Goal: Information Seeking & Learning: Compare options

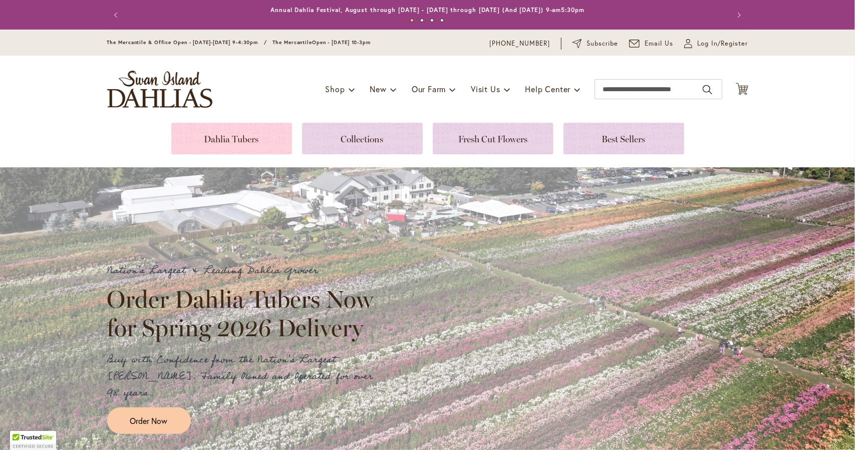
click at [204, 133] on link at bounding box center [231, 139] width 121 height 32
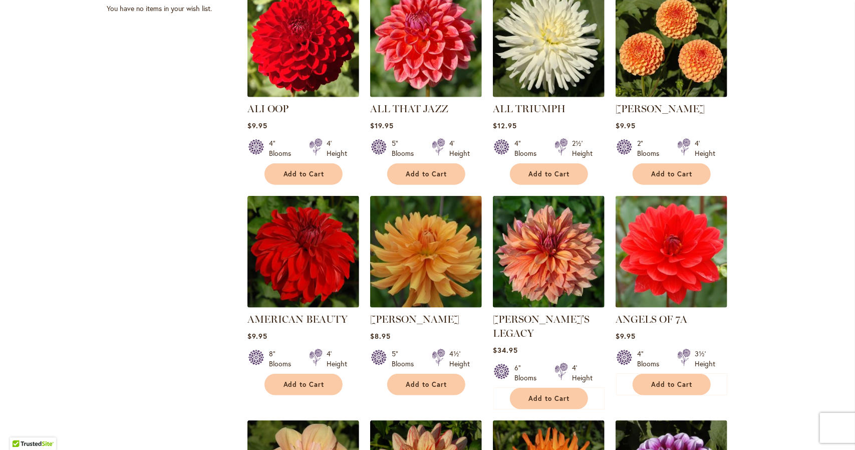
scroll to position [474, 0]
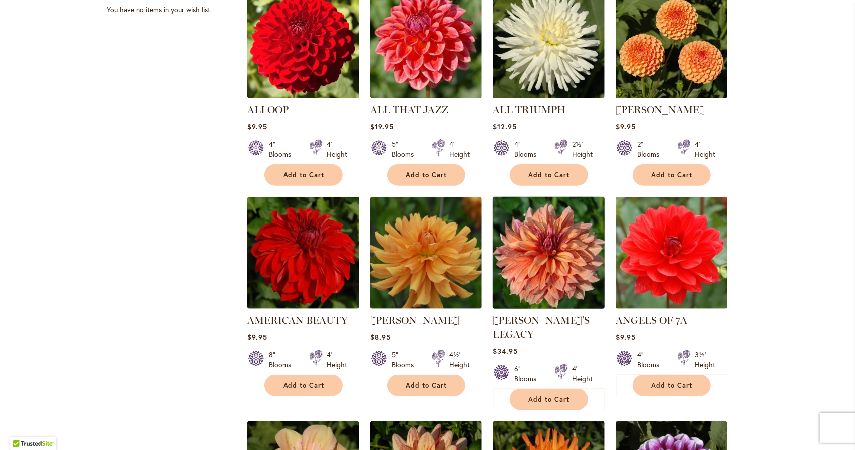
click at [562, 226] on img at bounding box center [548, 252] width 117 height 117
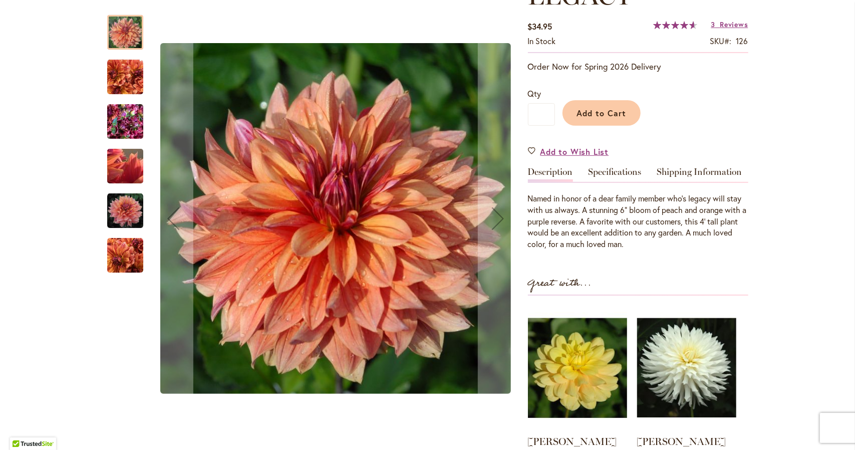
scroll to position [194, 0]
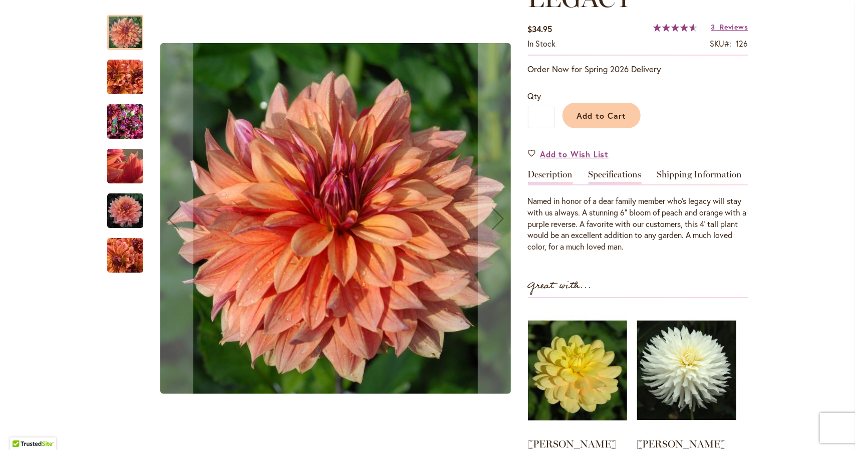
click at [625, 170] on link "Specifications" at bounding box center [615, 177] width 53 height 15
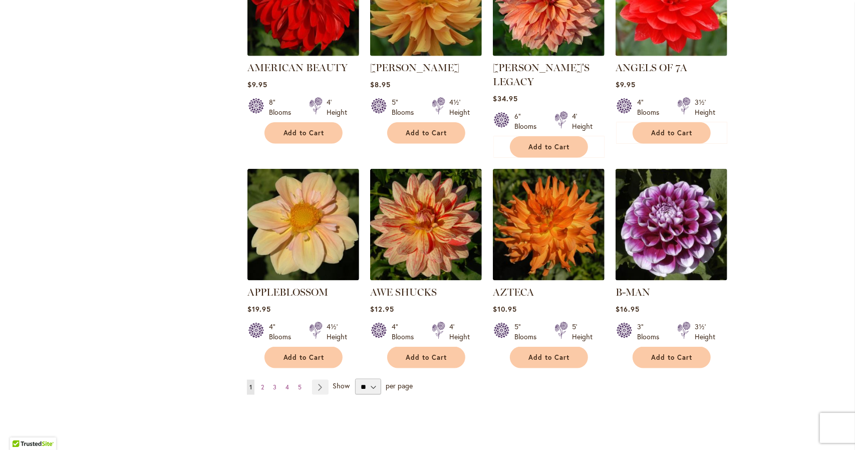
scroll to position [726, 0]
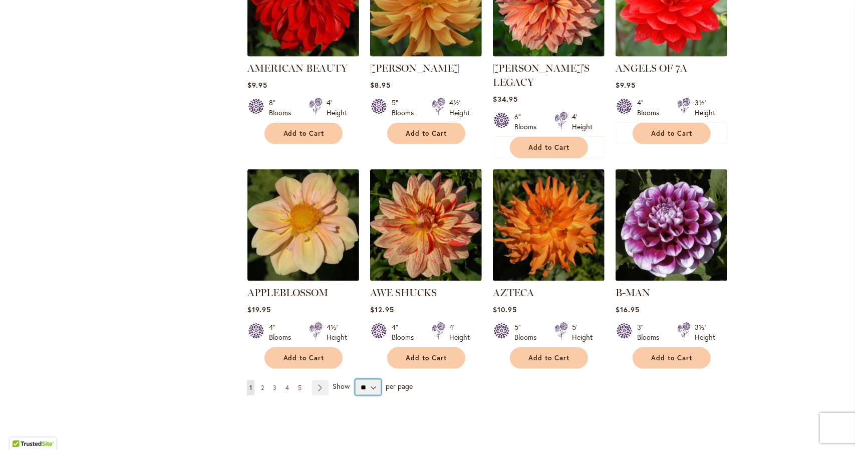
click at [367, 379] on select "** ** ** **" at bounding box center [368, 387] width 26 height 16
select select "**"
click at [355, 379] on select "** ** ** **" at bounding box center [368, 387] width 26 height 16
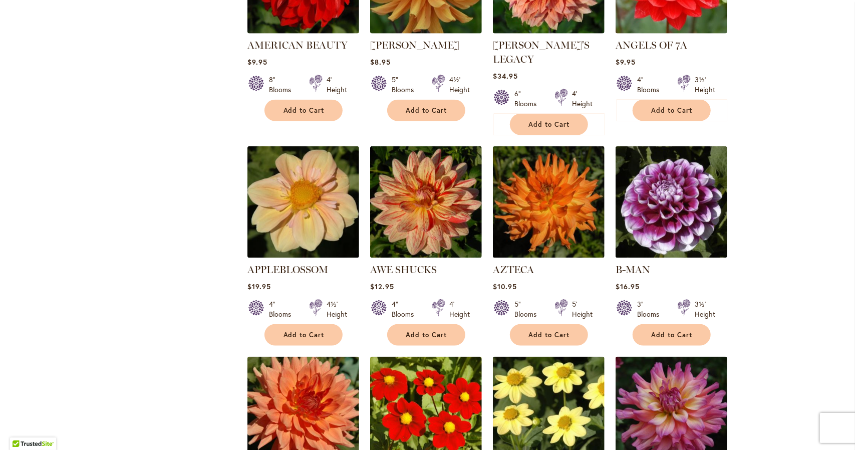
scroll to position [749, 0]
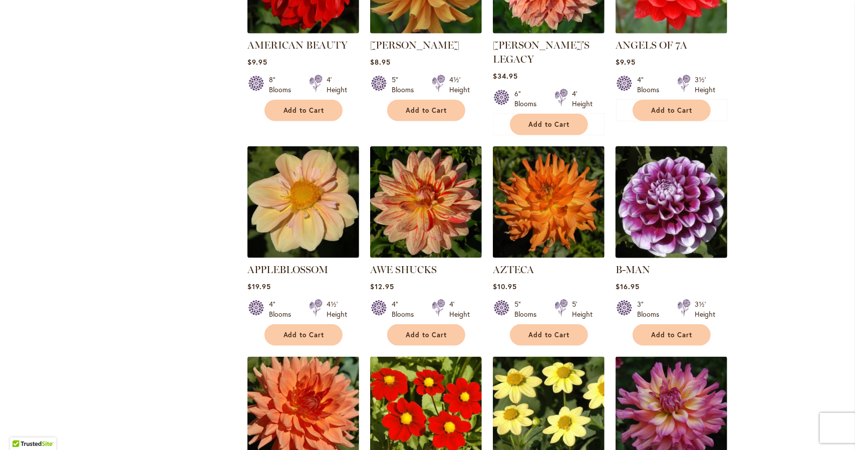
click at [715, 190] on img at bounding box center [671, 202] width 117 height 117
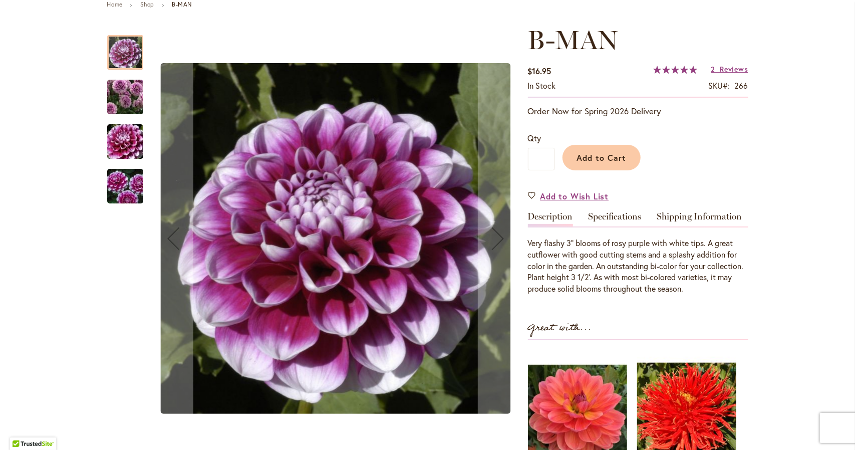
scroll to position [121, 0]
drag, startPoint x: 0, startPoint y: 0, endPoint x: 531, endPoint y: 237, distance: 581.6
click at [531, 237] on div "Very flashy 3" blooms of rosy purple with white tips. A great cutflower with go…" at bounding box center [638, 261] width 220 height 68
click at [619, 213] on link "Specifications" at bounding box center [615, 219] width 53 height 15
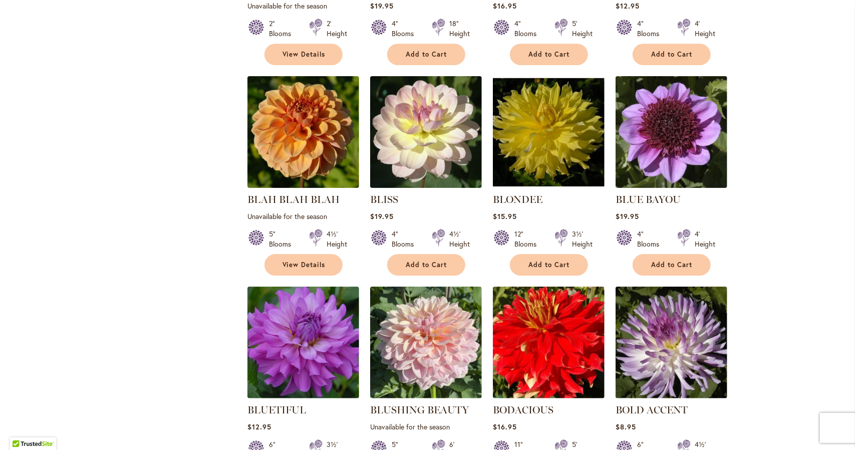
scroll to position [2103, 0]
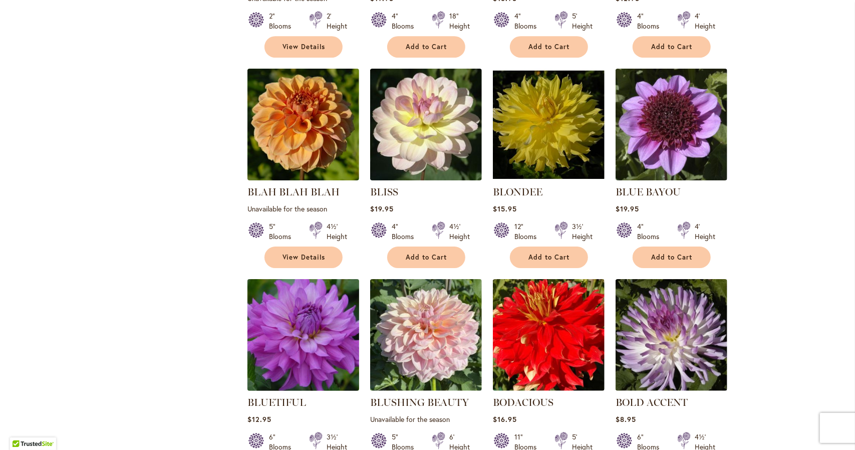
click at [314, 306] on img at bounding box center [303, 335] width 117 height 117
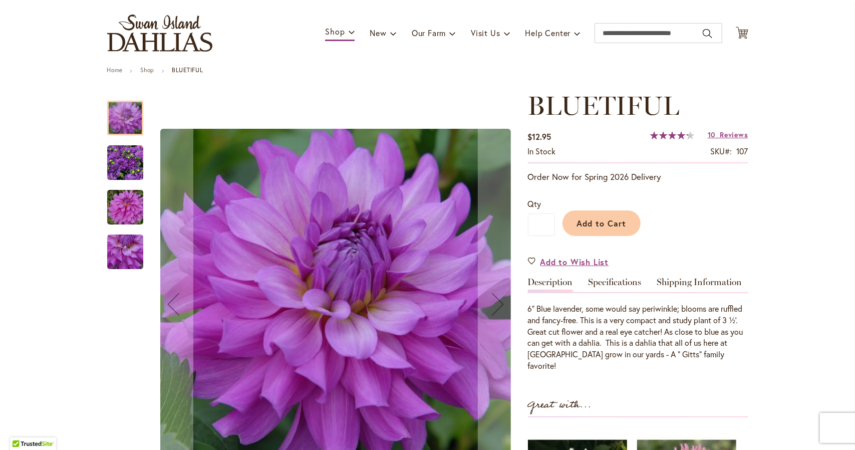
scroll to position [170, 0]
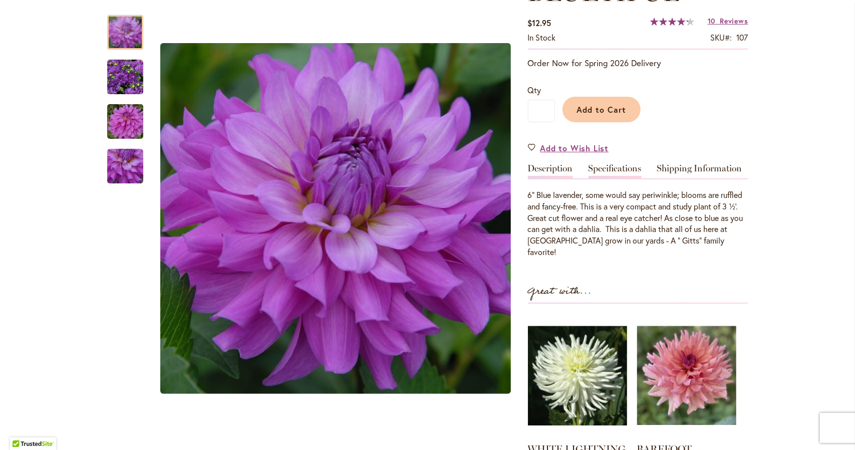
click at [603, 168] on link "Specifications" at bounding box center [615, 171] width 53 height 15
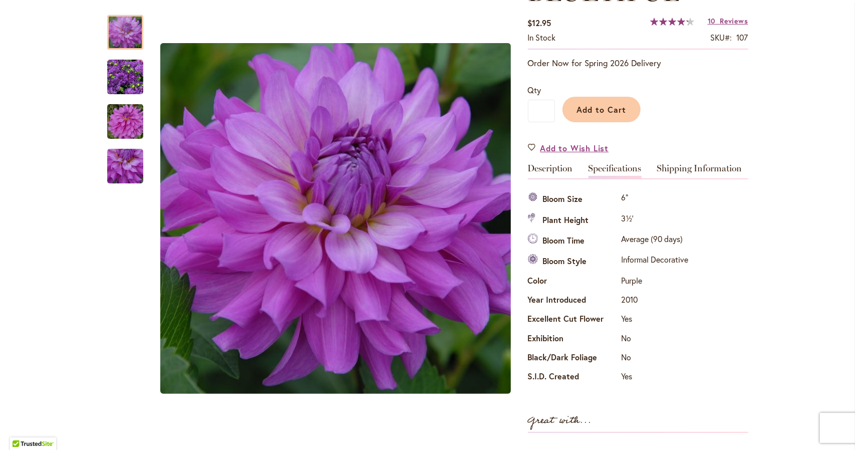
scroll to position [0, 0]
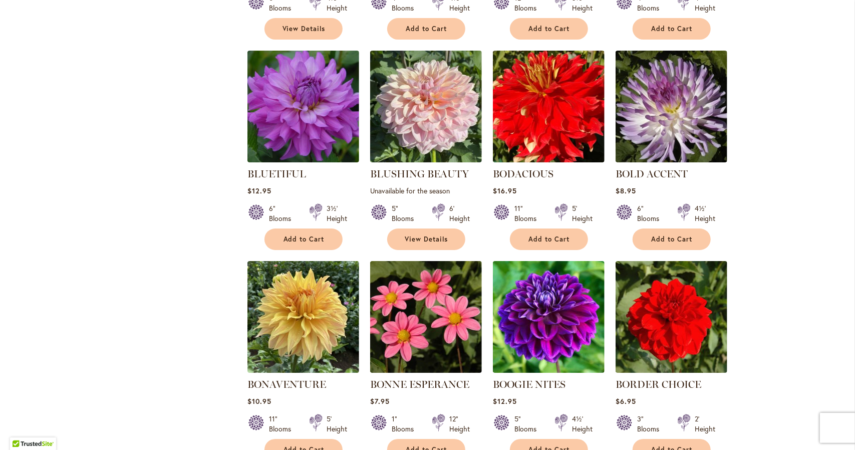
scroll to position [2331, 0]
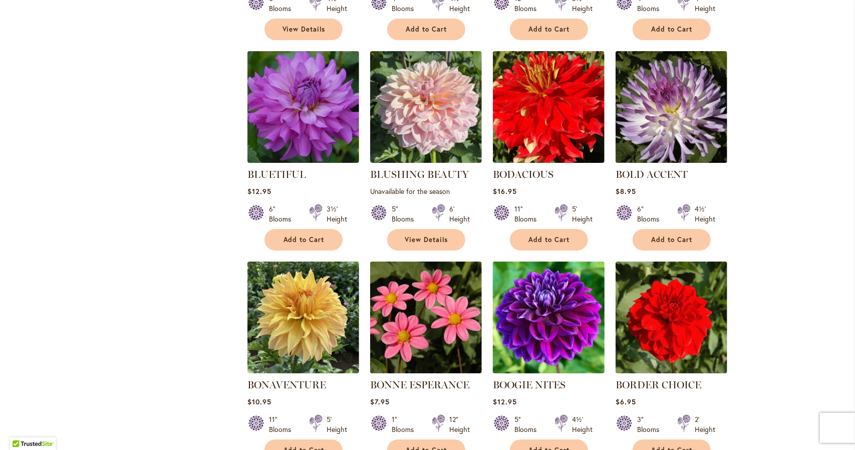
click at [535, 270] on img at bounding box center [548, 317] width 117 height 117
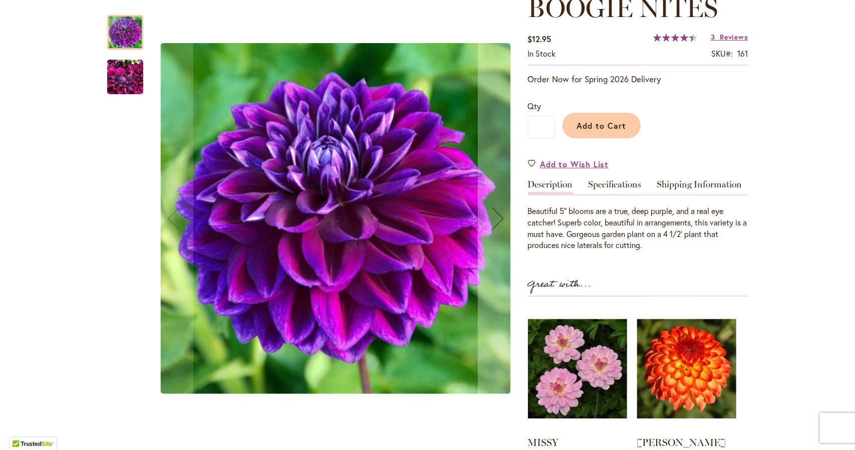
scroll to position [154, 0]
click at [120, 85] on img "BOOGIE NITES" at bounding box center [125, 77] width 36 height 48
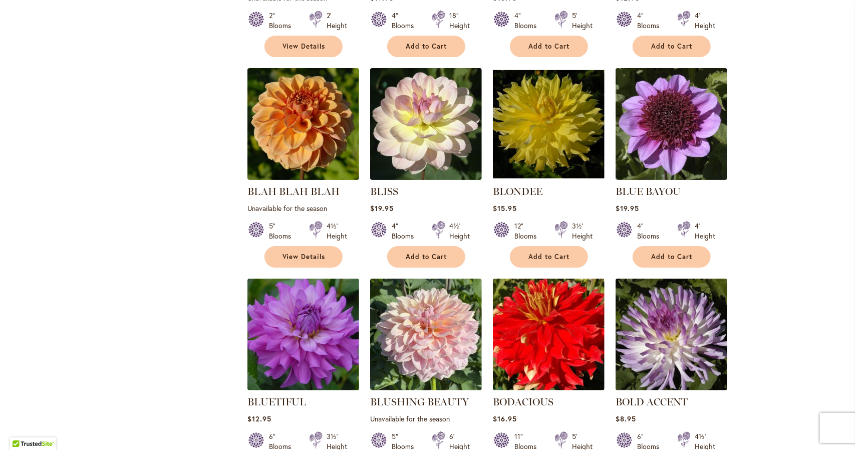
scroll to position [2116, 0]
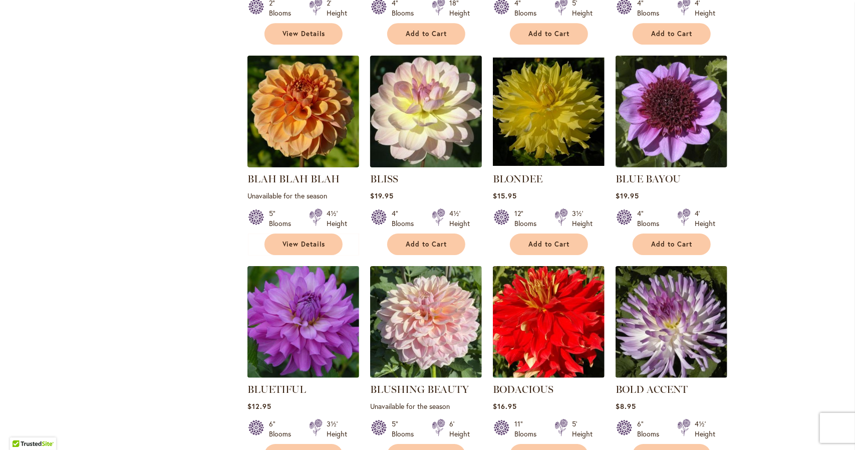
click at [446, 70] on img at bounding box center [425, 111] width 117 height 117
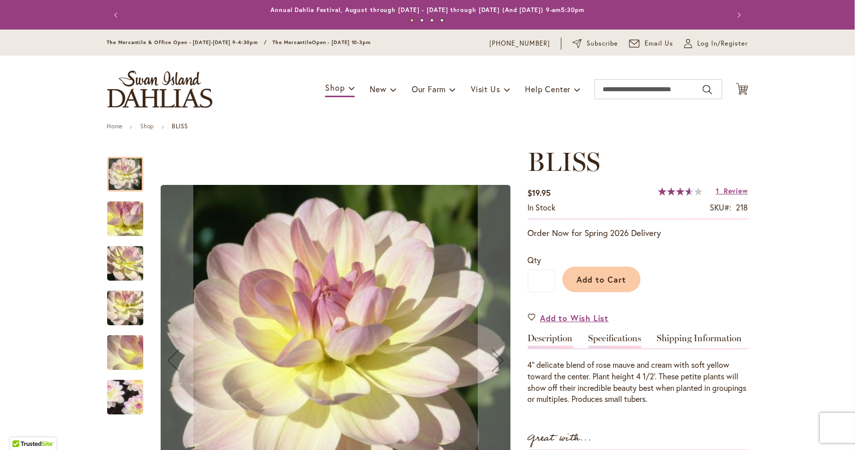
click at [606, 337] on link "Specifications" at bounding box center [615, 341] width 53 height 15
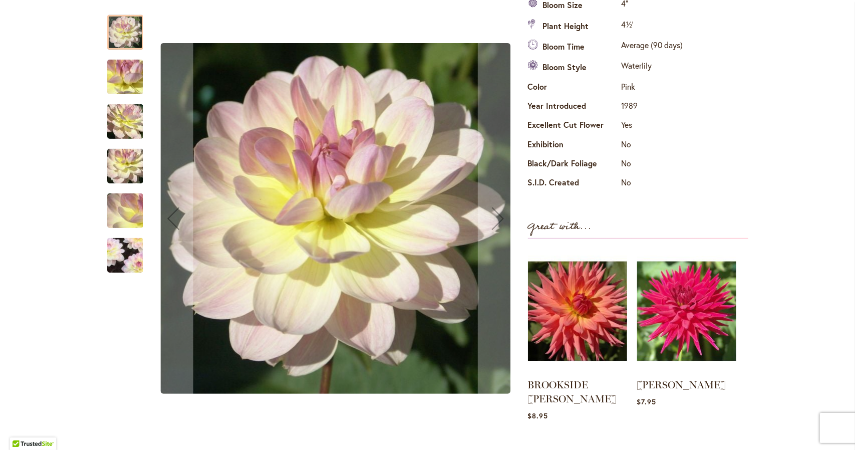
scroll to position [363, 0]
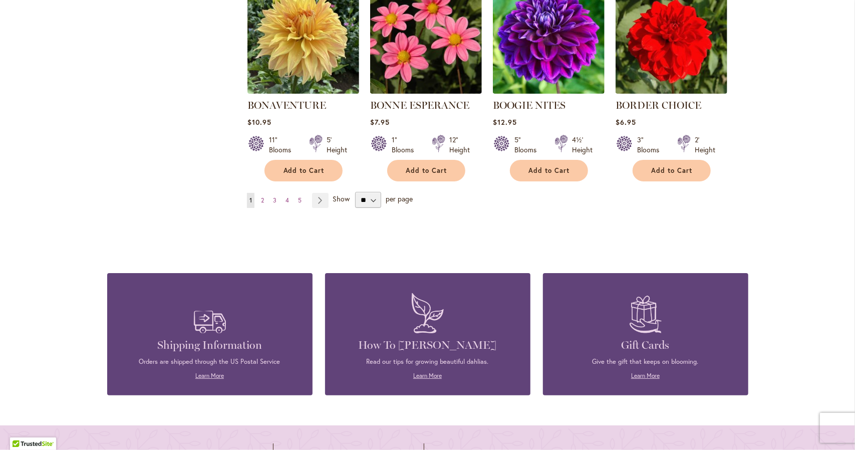
scroll to position [2611, 0]
click at [312, 193] on link "Page Next" at bounding box center [320, 200] width 17 height 15
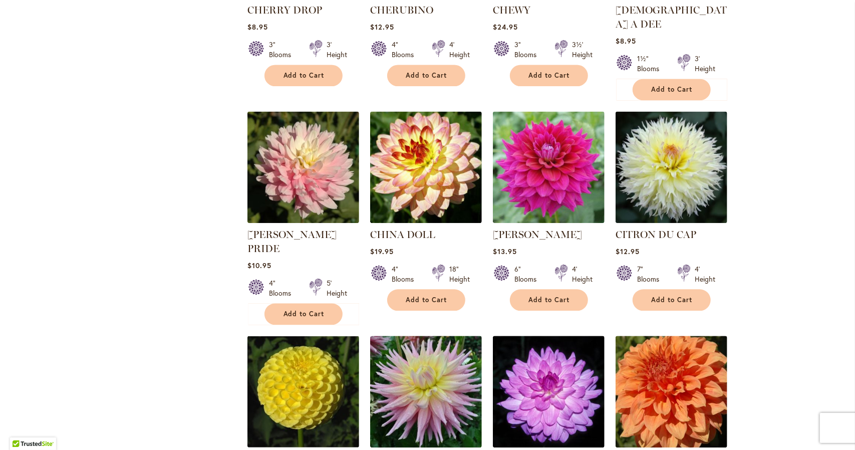
scroll to position [1444, 0]
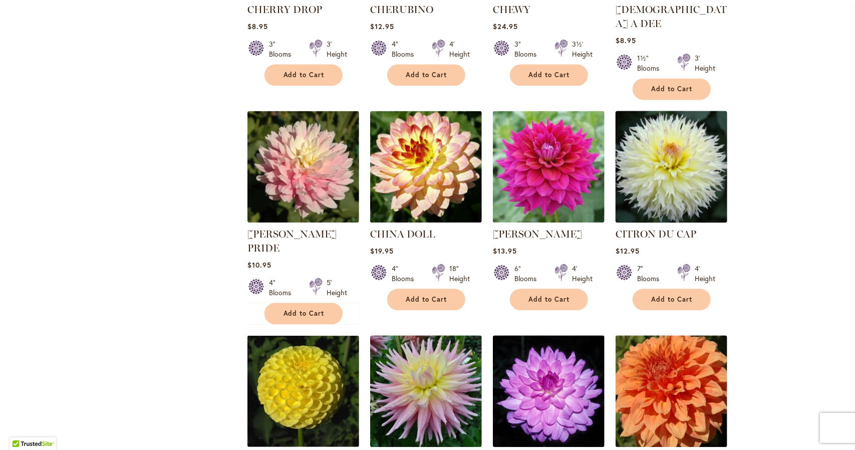
click at [656, 137] on img at bounding box center [671, 166] width 117 height 117
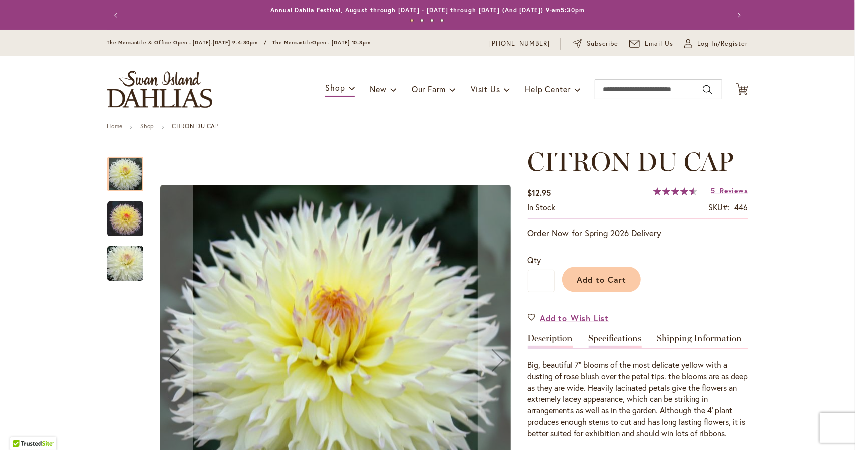
click at [605, 344] on link "Specifications" at bounding box center [615, 341] width 53 height 15
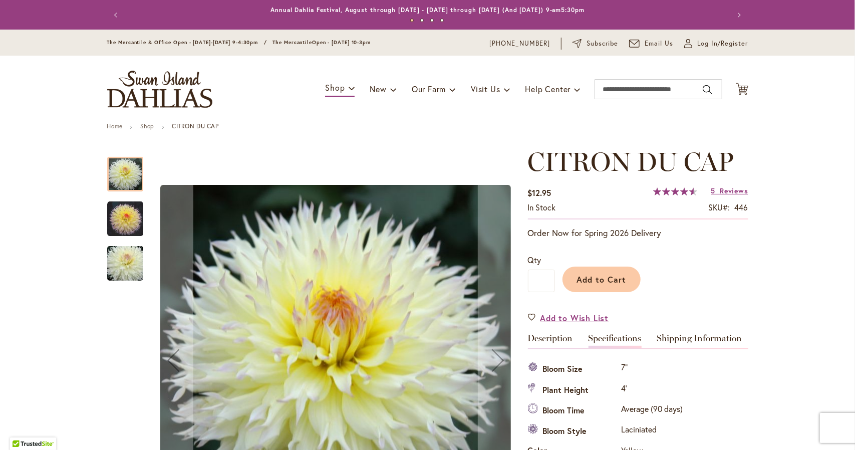
scroll to position [333, 0]
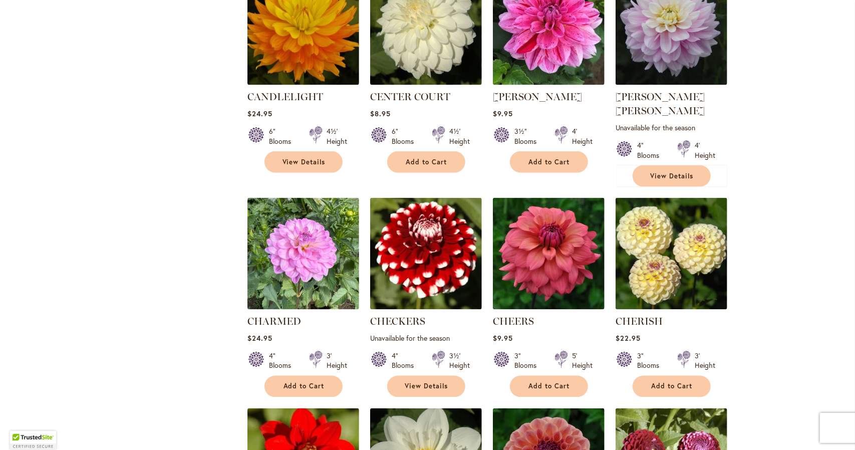
scroll to position [923, 0]
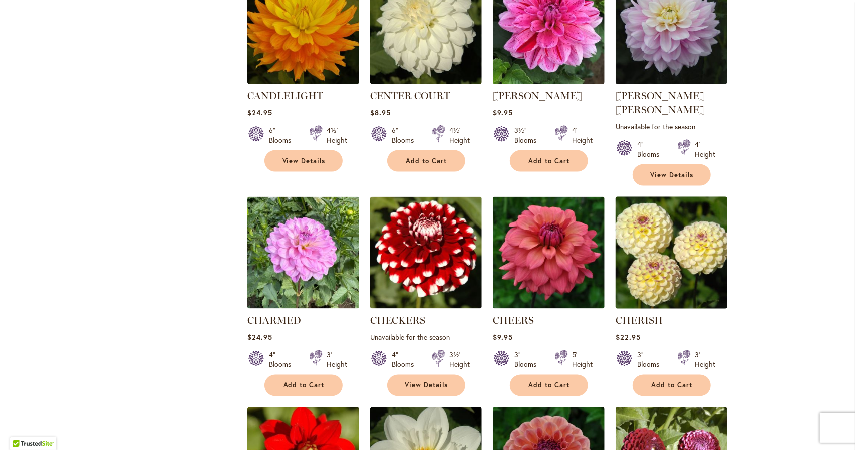
click at [706, 239] on img at bounding box center [671, 252] width 117 height 117
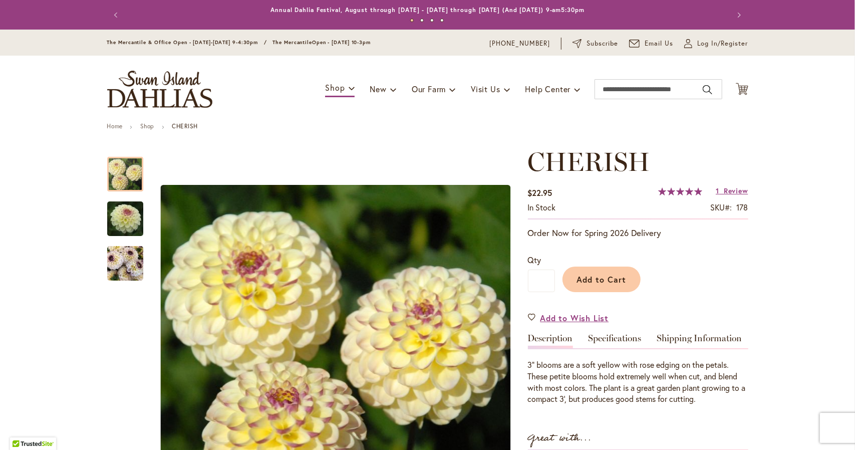
click at [607, 332] on div "CHERISH $22.95 In stock SKU 178 Rating: 100 % of 100 1 Review Add Your Review O…" at bounding box center [638, 430] width 220 height 567
click at [605, 339] on link "Specifications" at bounding box center [615, 341] width 53 height 15
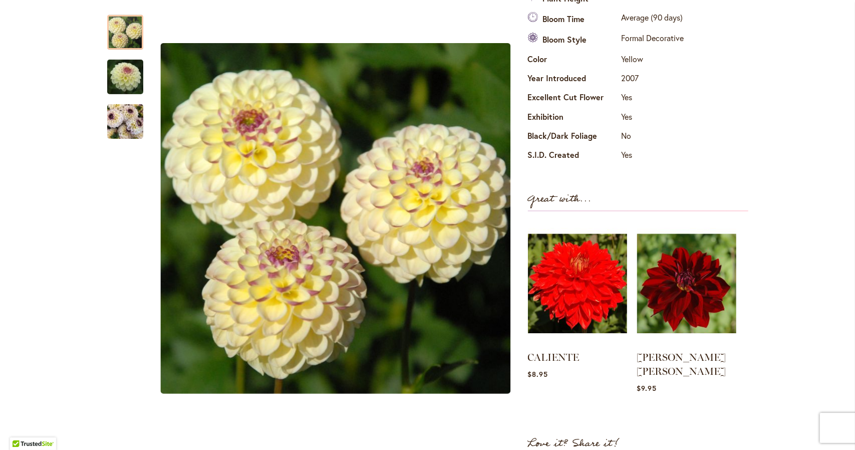
scroll to position [387, 0]
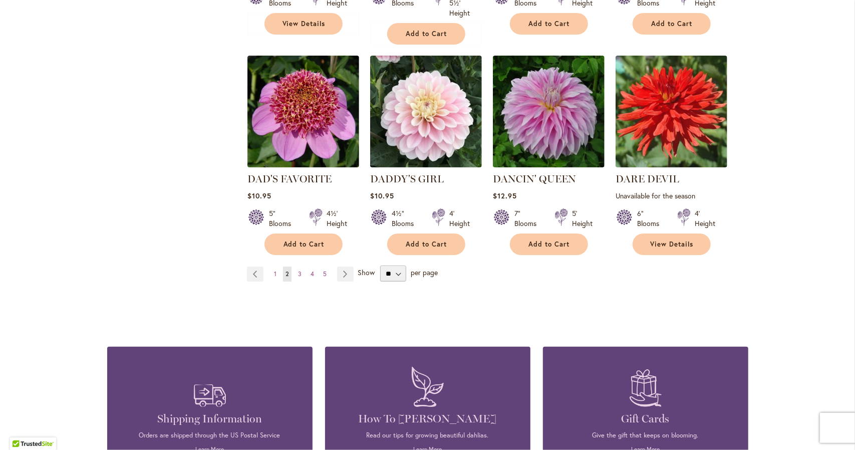
scroll to position [2614, 0]
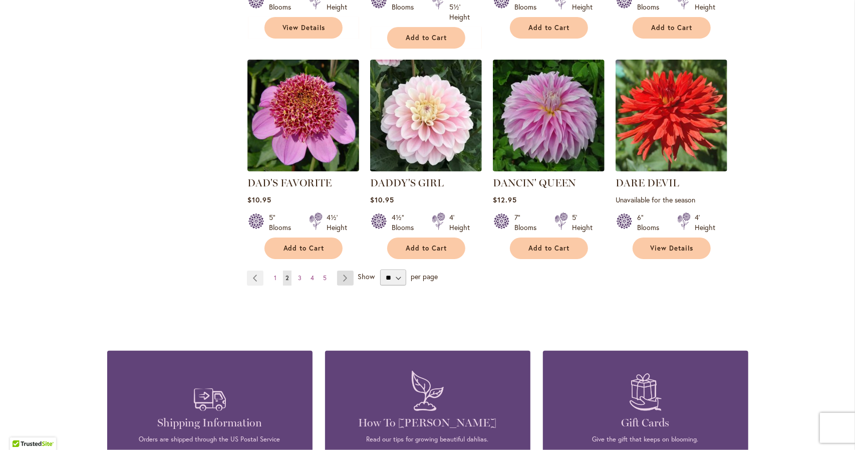
click at [337, 271] on link "Page Next" at bounding box center [345, 278] width 17 height 15
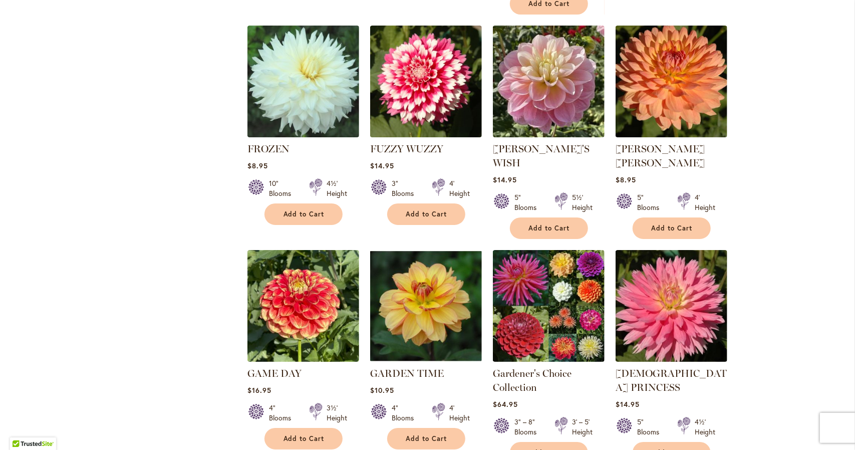
scroll to position [2424, 0]
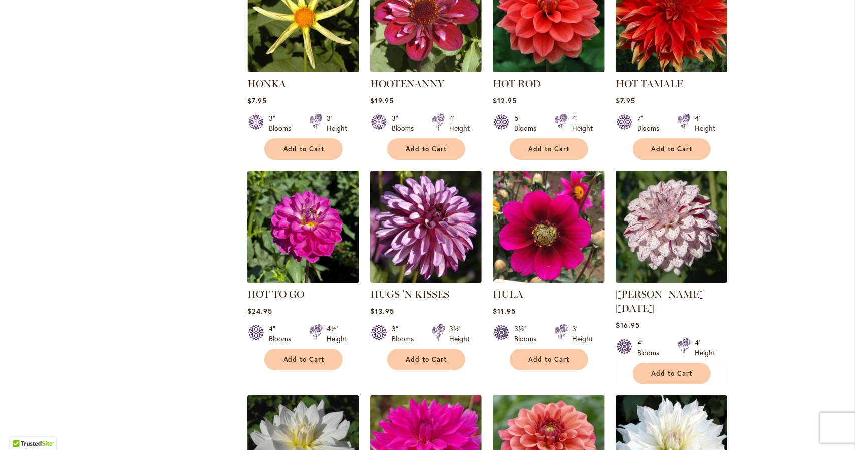
scroll to position [2250, 0]
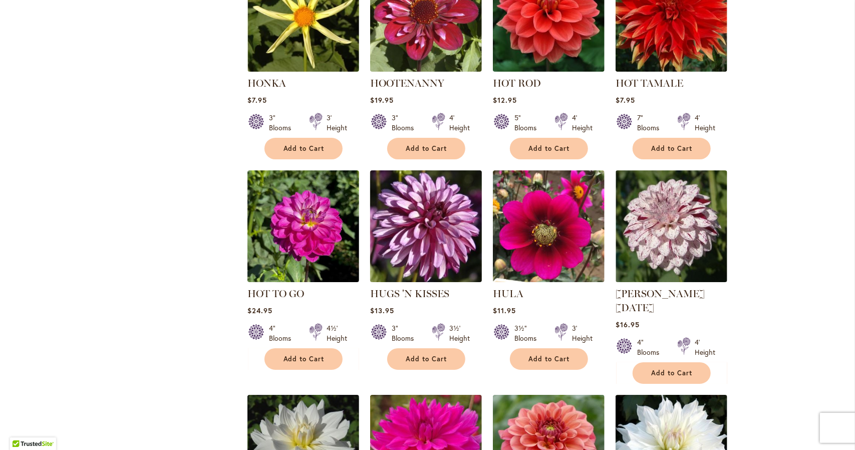
click at [437, 197] on img at bounding box center [425, 226] width 117 height 117
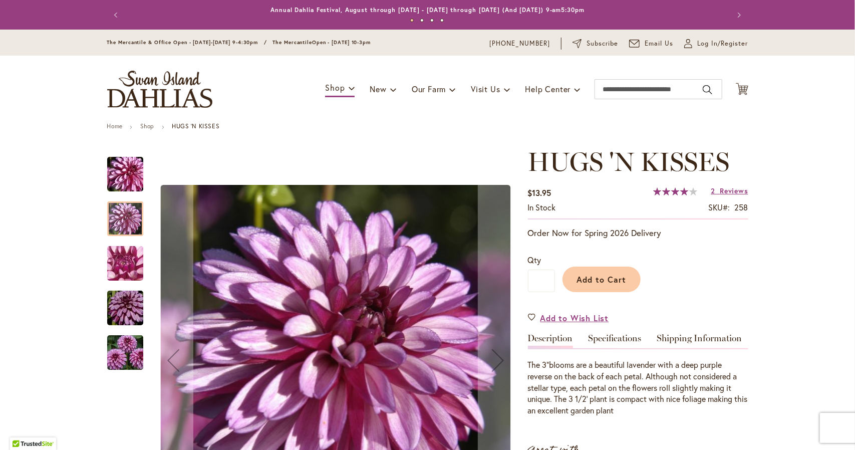
click at [117, 216] on div at bounding box center [125, 218] width 36 height 35
click at [118, 259] on img "HUGS 'N KISSES" at bounding box center [125, 264] width 72 height 54
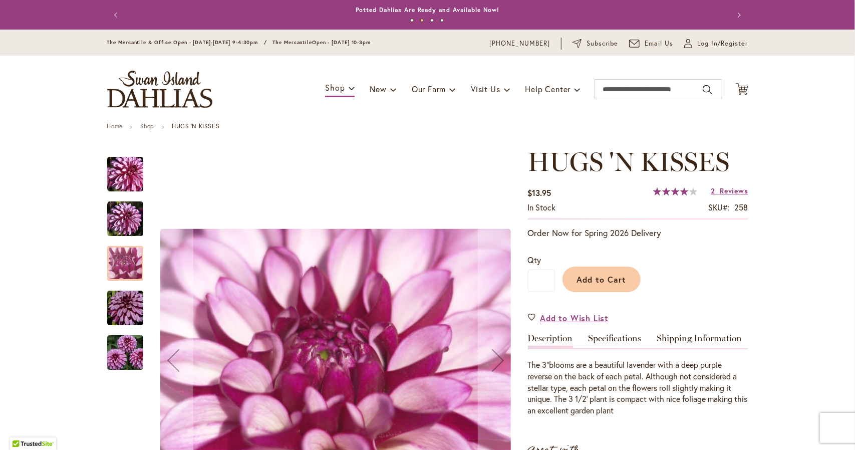
click at [113, 286] on div "HUGS 'N KISSES" at bounding box center [130, 303] width 46 height 45
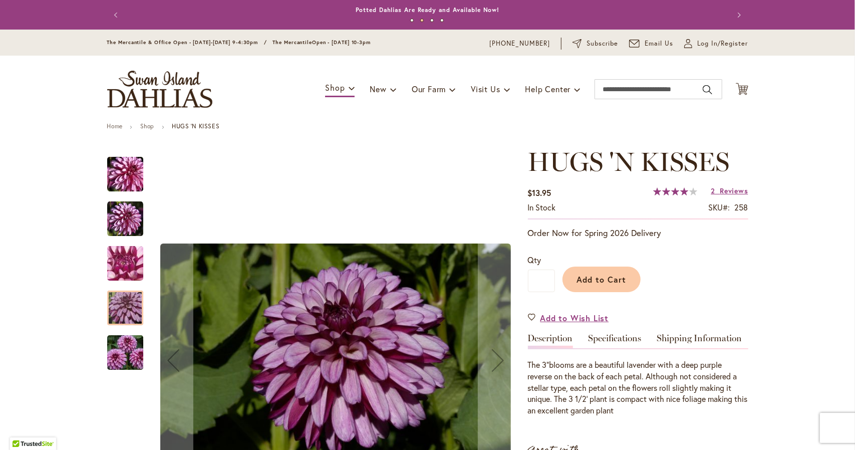
click at [124, 356] on img "HUGS 'N KISSES" at bounding box center [125, 353] width 72 height 48
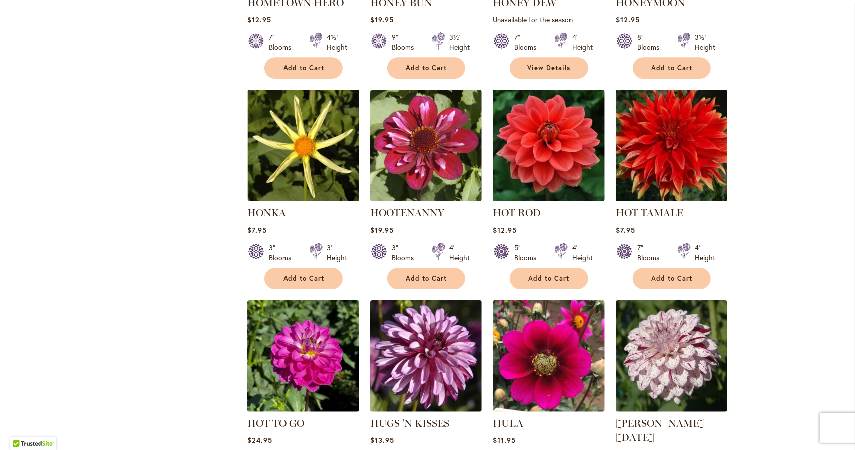
scroll to position [2201, 0]
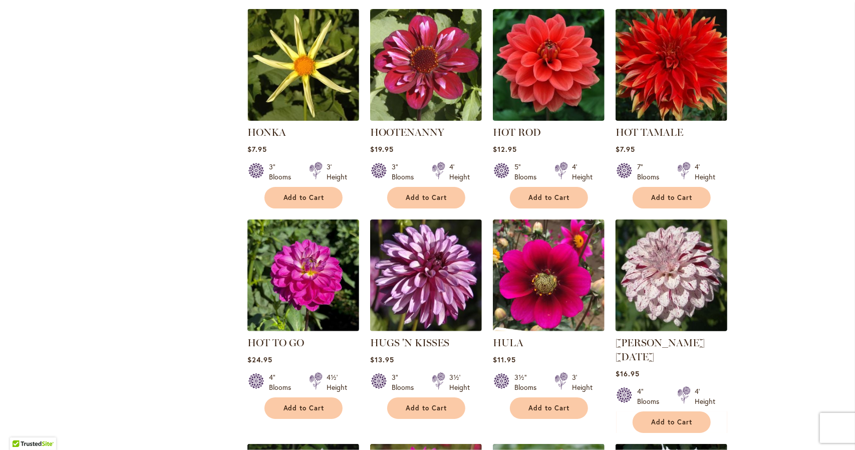
click at [666, 240] on img at bounding box center [671, 275] width 117 height 117
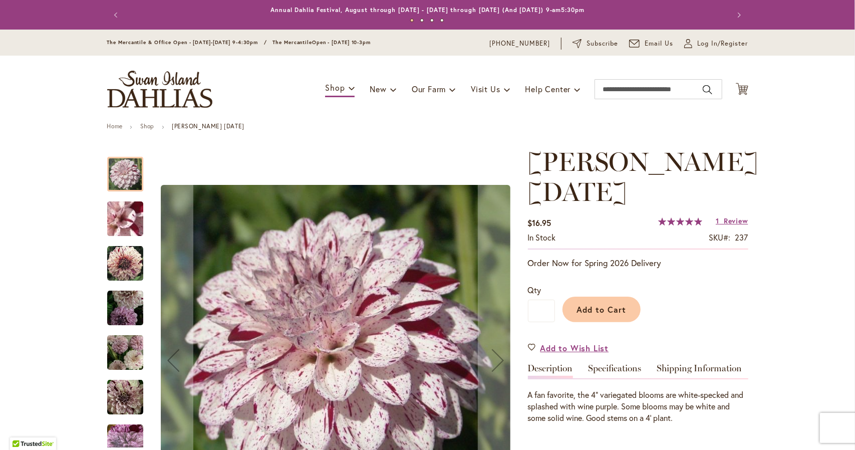
click at [116, 254] on img "HULIN'S CARNIVAL" at bounding box center [125, 264] width 36 height 36
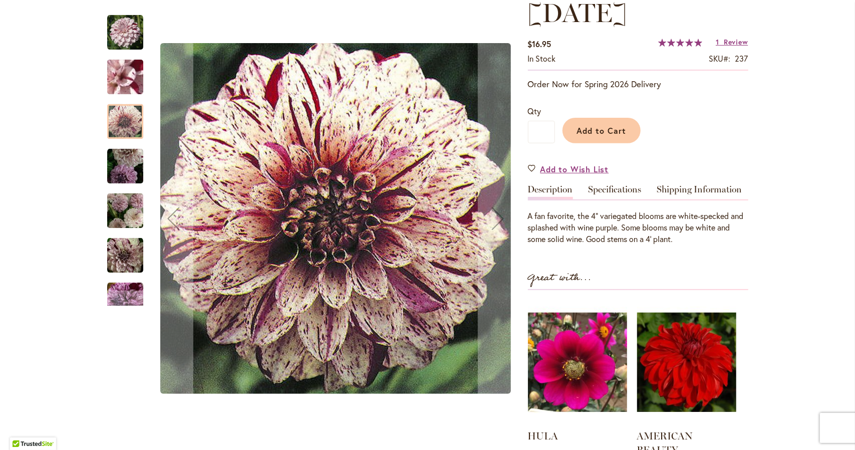
scroll to position [179, 0]
click at [129, 217] on img "HULIN'S CARNIVAL" at bounding box center [125, 210] width 36 height 39
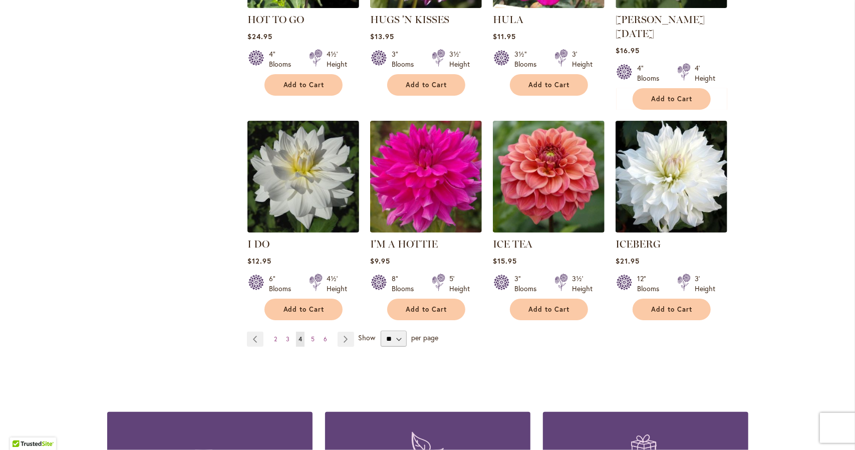
scroll to position [2524, 0]
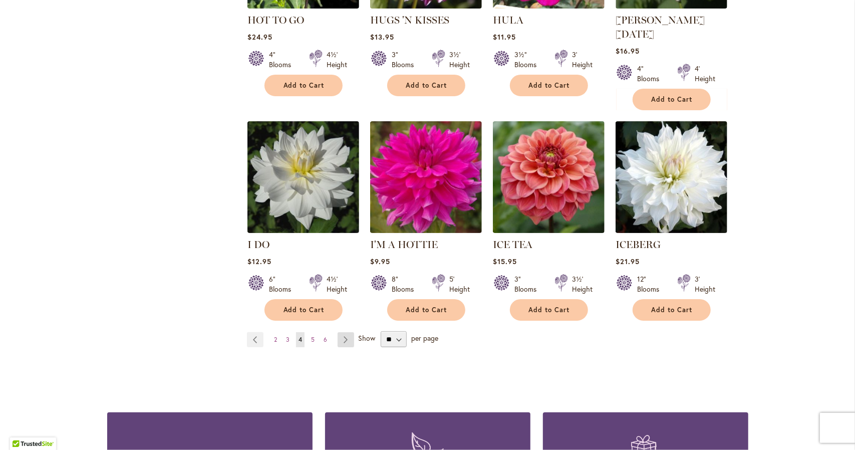
click at [345, 332] on link "Page Next" at bounding box center [346, 339] width 17 height 15
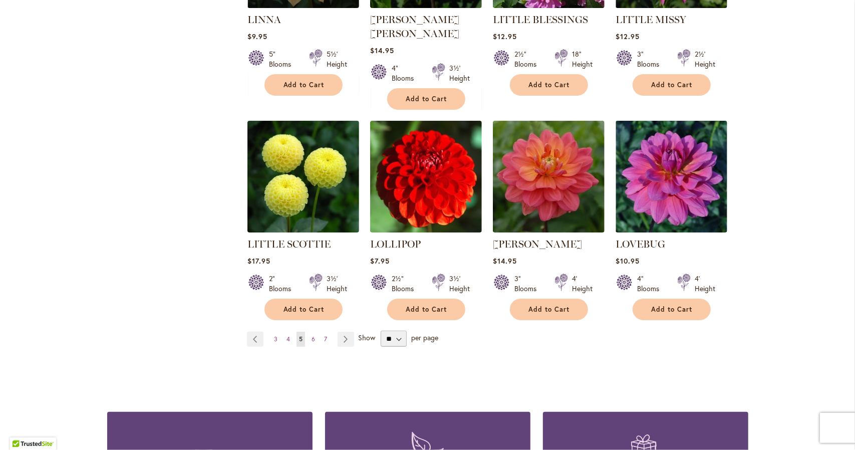
scroll to position [2562, 0]
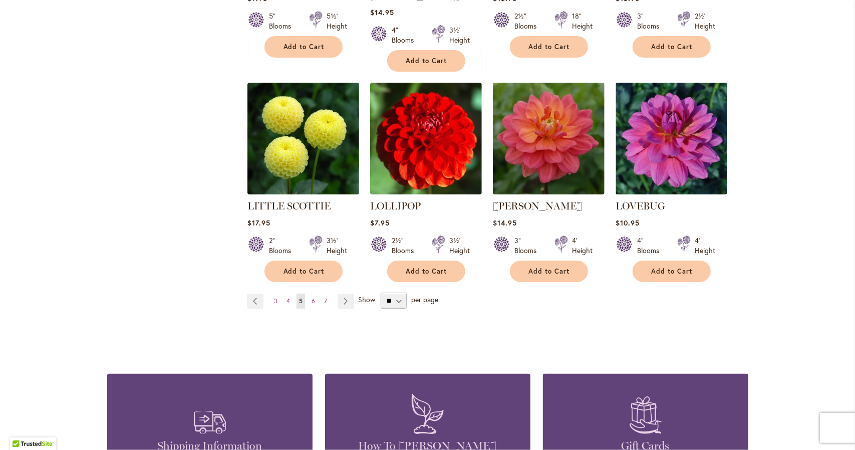
drag, startPoint x: 0, startPoint y: 0, endPoint x: 345, endPoint y: 303, distance: 459.4
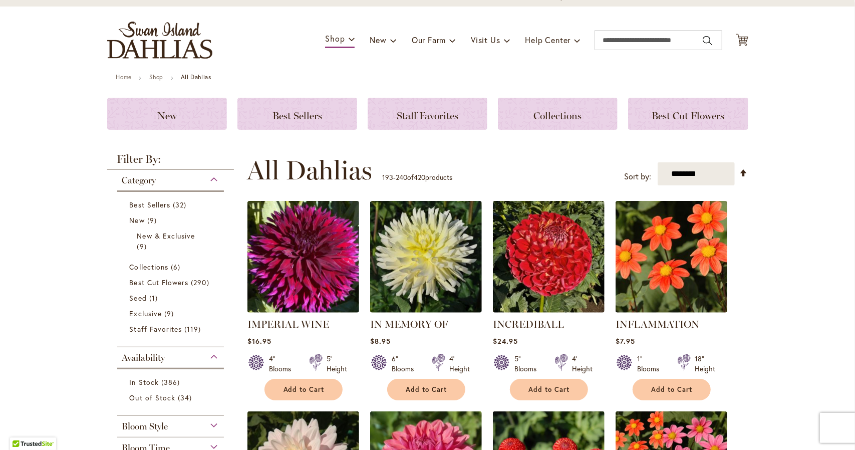
scroll to position [52, 0]
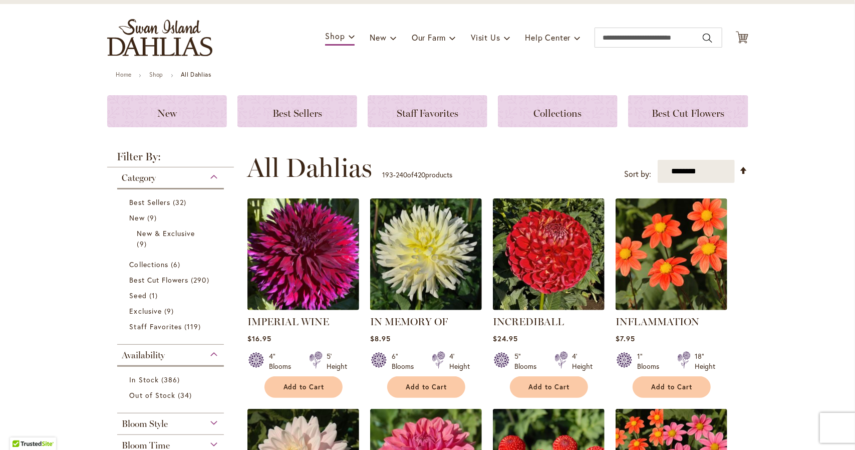
drag, startPoint x: 345, startPoint y: 303, endPoint x: 673, endPoint y: 131, distance: 370.5
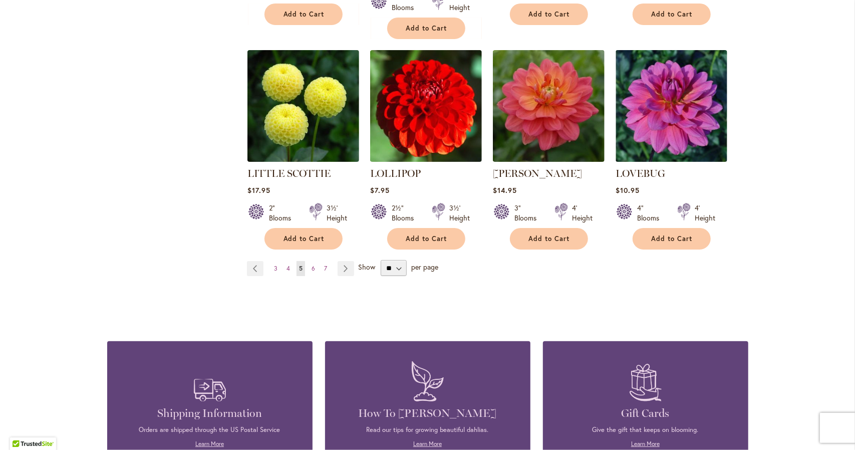
scroll to position [2594, 0]
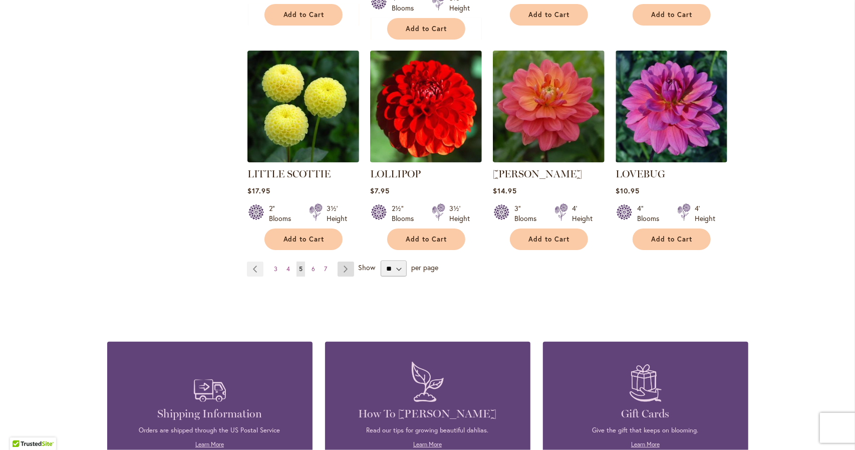
click at [345, 262] on link "Page Next" at bounding box center [346, 269] width 17 height 15
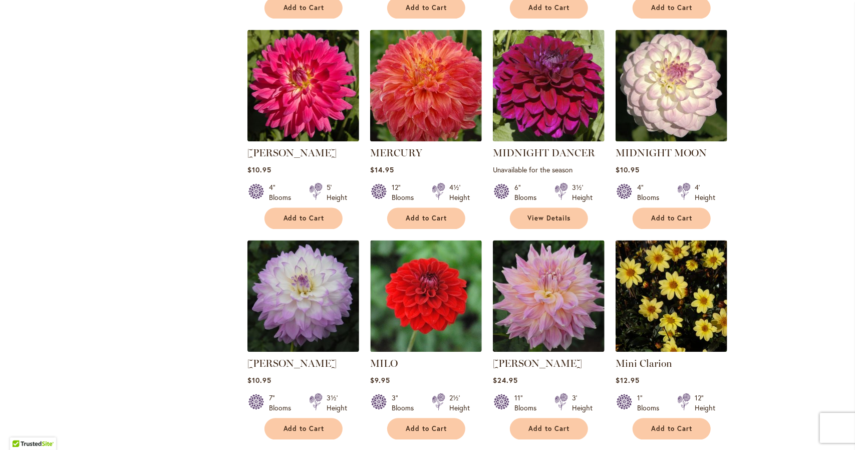
scroll to position [1301, 0]
click at [678, 81] on img at bounding box center [671, 85] width 117 height 117
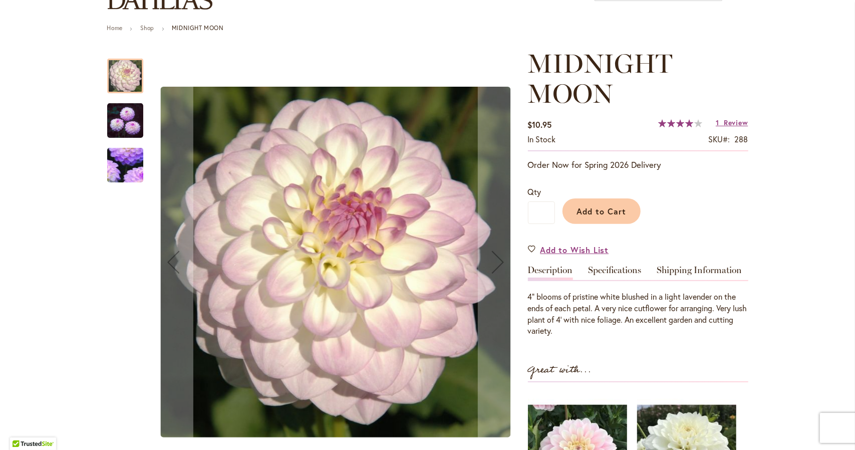
scroll to position [98, 0]
click at [605, 260] on div "MIDNIGHT MOON $10.95 In stock SKU 288 Rating: 80 % of 100 1 Review Add Your Rev…" at bounding box center [638, 340] width 220 height 583
click at [603, 278] on link "Specifications" at bounding box center [615, 273] width 53 height 15
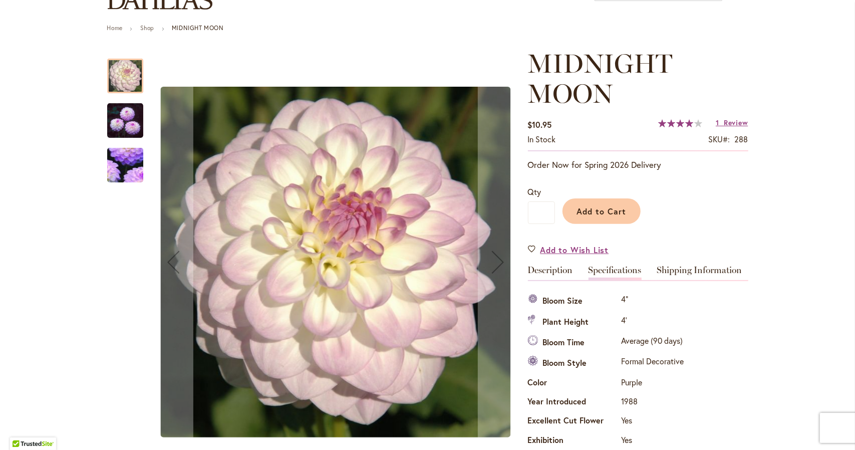
scroll to position [363, 0]
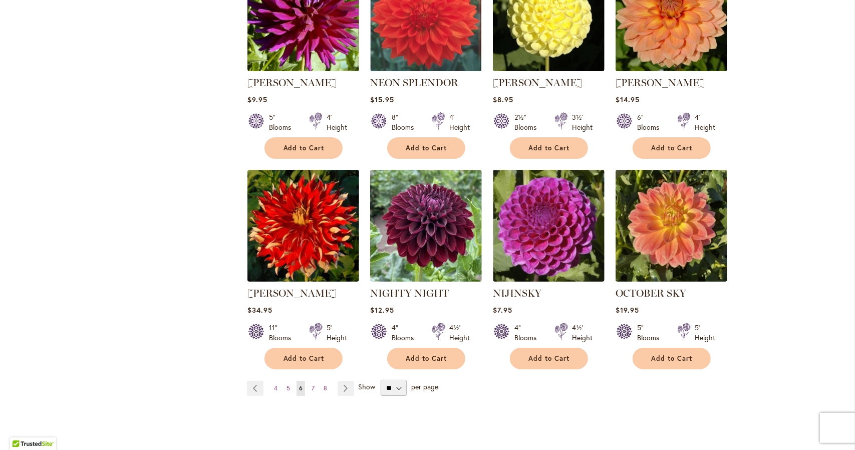
scroll to position [2453, 0]
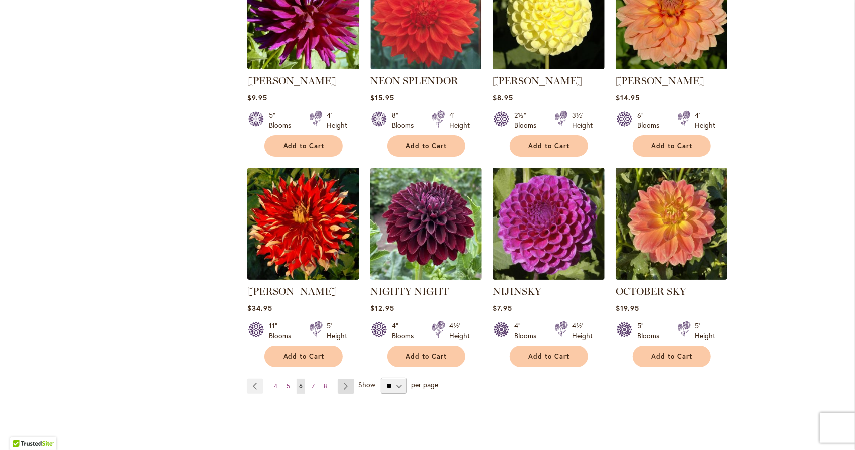
click at [344, 379] on link "Page Next" at bounding box center [346, 386] width 17 height 15
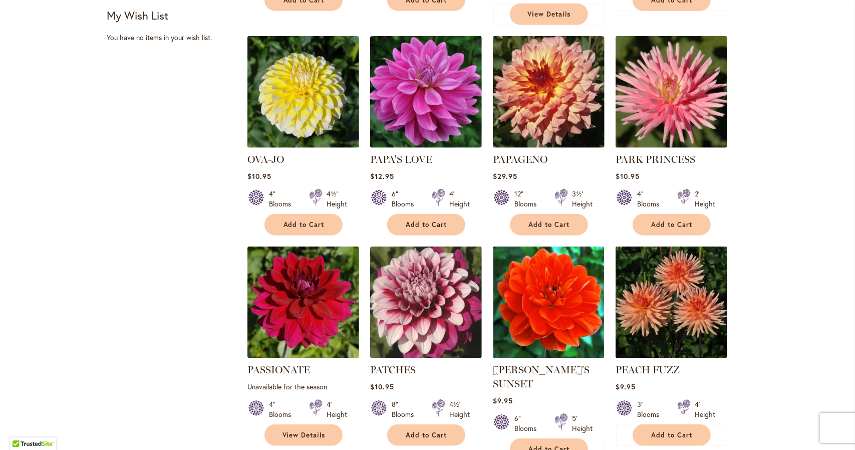
scroll to position [649, 0]
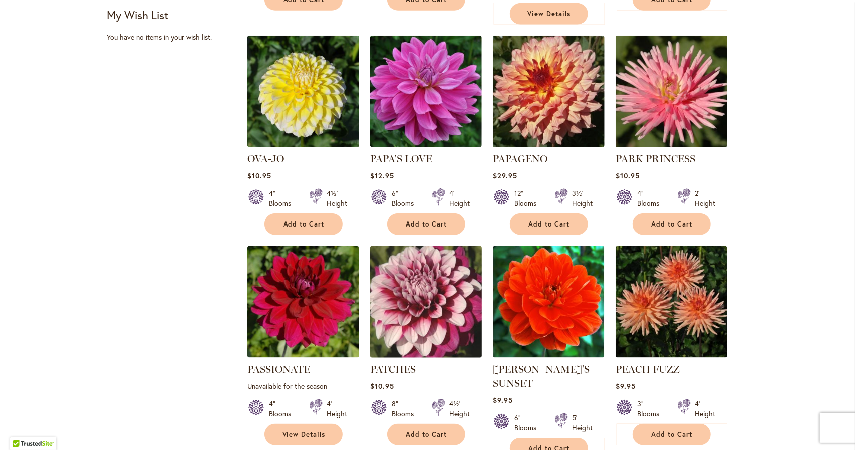
drag, startPoint x: 412, startPoint y: 273, endPoint x: 384, endPoint y: 274, distance: 27.6
click at [384, 274] on img at bounding box center [425, 302] width 117 height 117
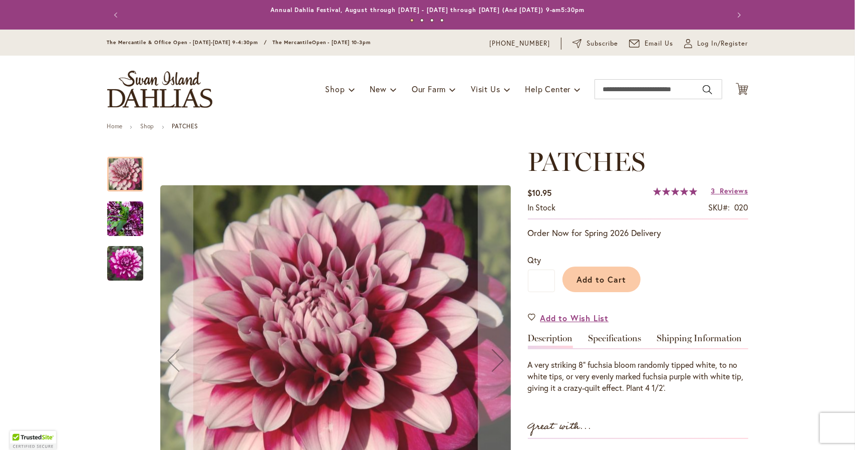
scroll to position [83, 0]
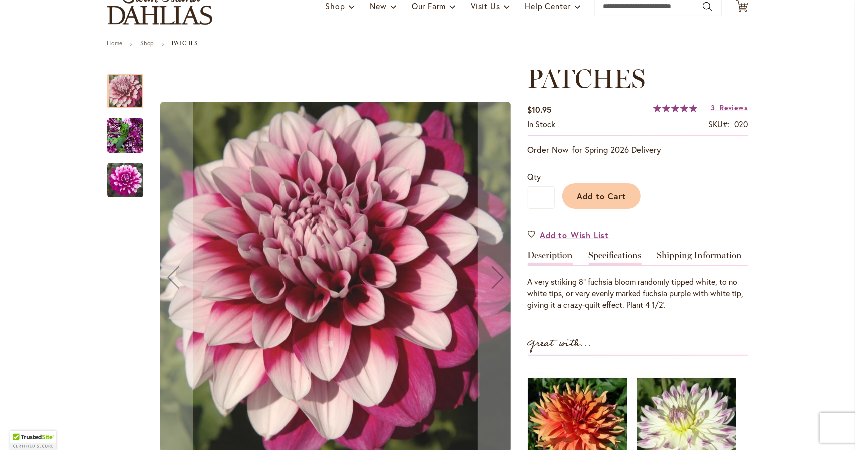
click at [612, 254] on link "Specifications" at bounding box center [615, 258] width 53 height 15
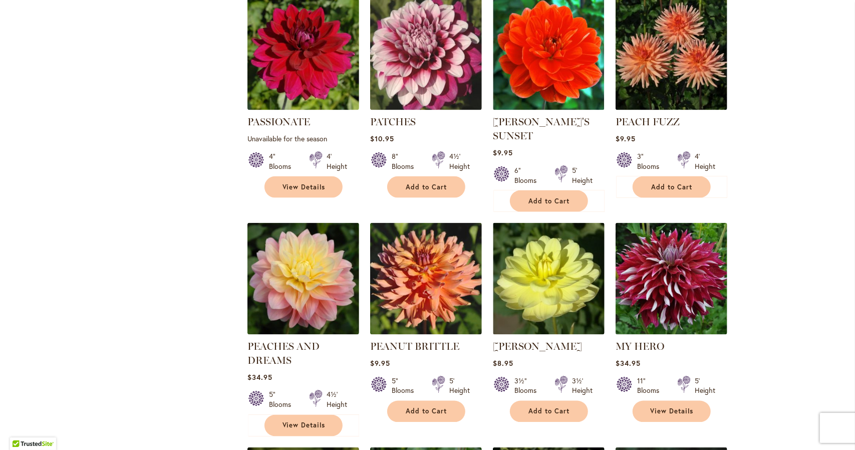
scroll to position [897, 0]
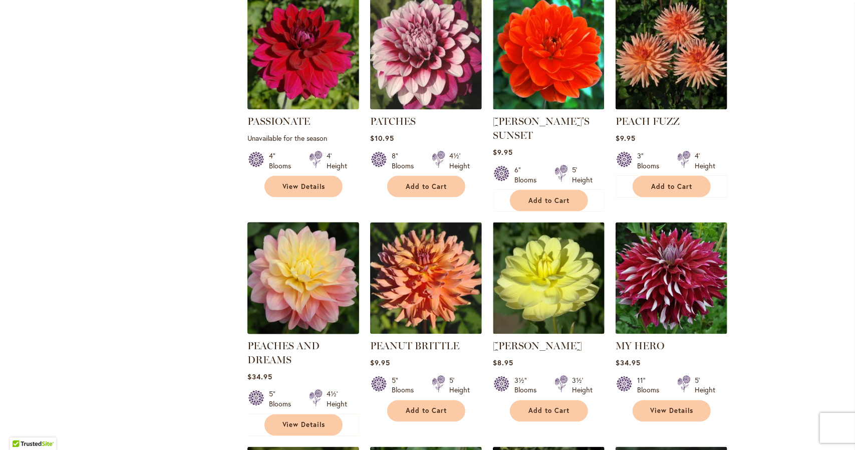
click at [299, 236] on img at bounding box center [303, 278] width 117 height 117
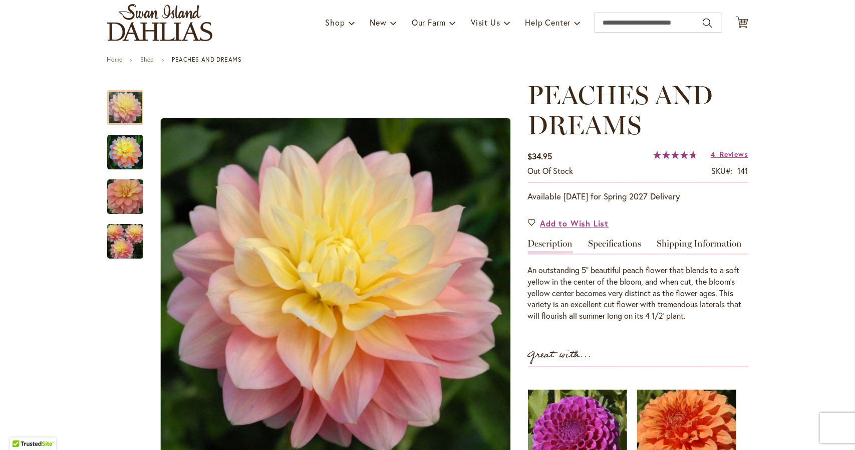
scroll to position [66, 0]
click at [603, 240] on link "Specifications" at bounding box center [615, 247] width 53 height 15
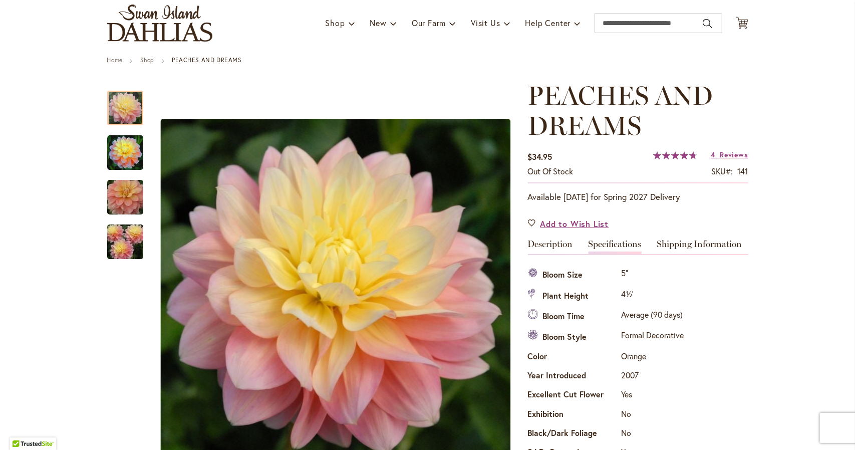
scroll to position [305, 0]
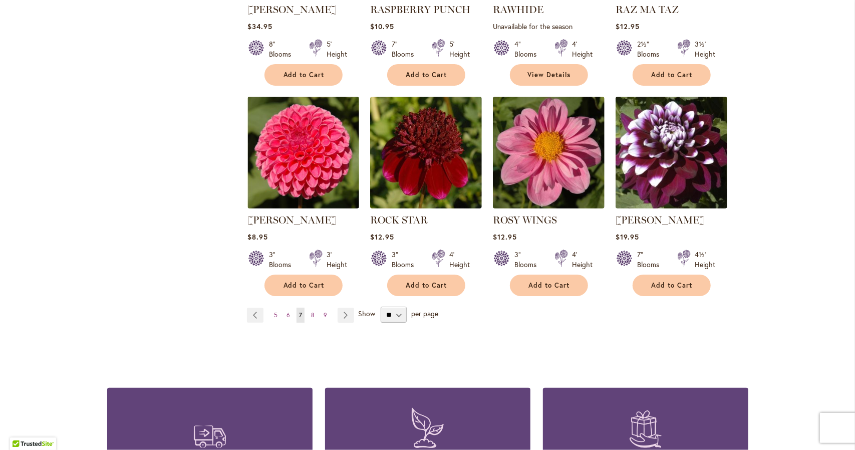
scroll to position [2553, 0]
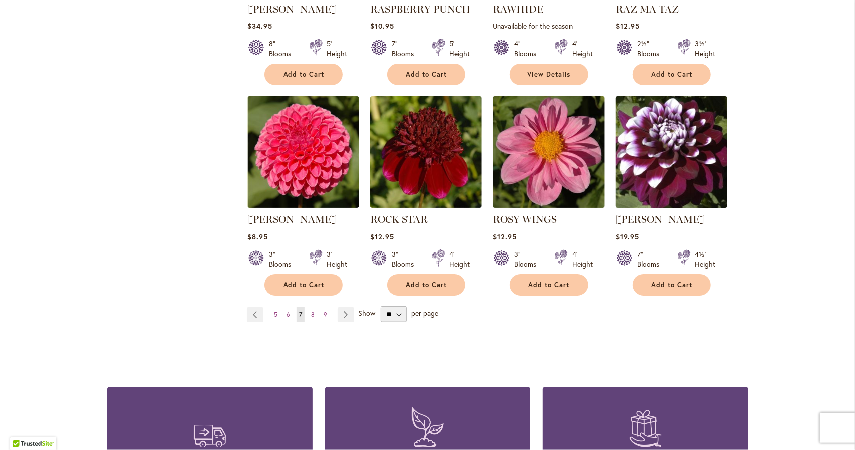
click at [658, 136] on img at bounding box center [671, 152] width 117 height 117
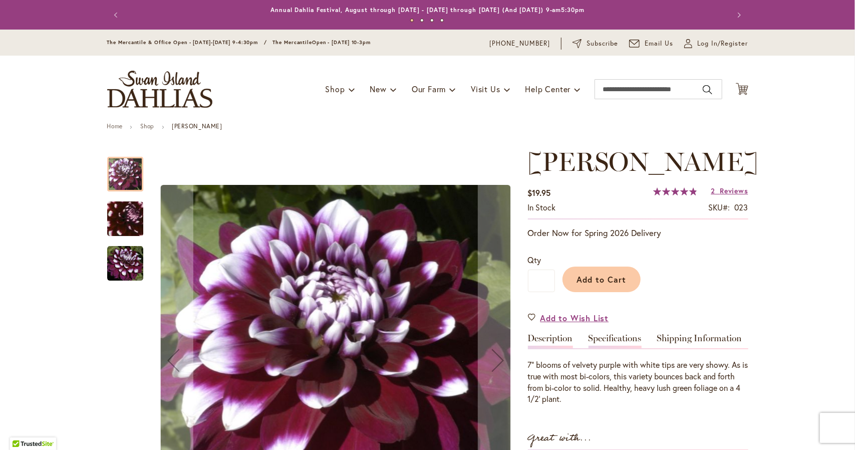
click at [604, 342] on link "Specifications" at bounding box center [615, 341] width 53 height 15
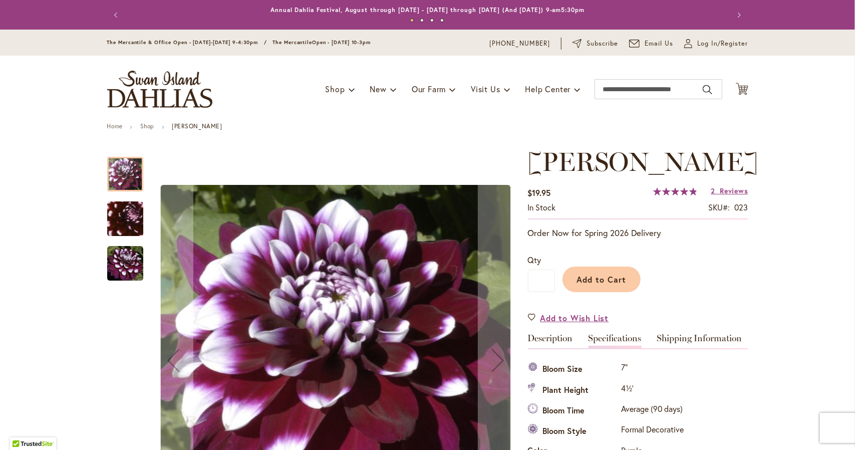
scroll to position [333, 0]
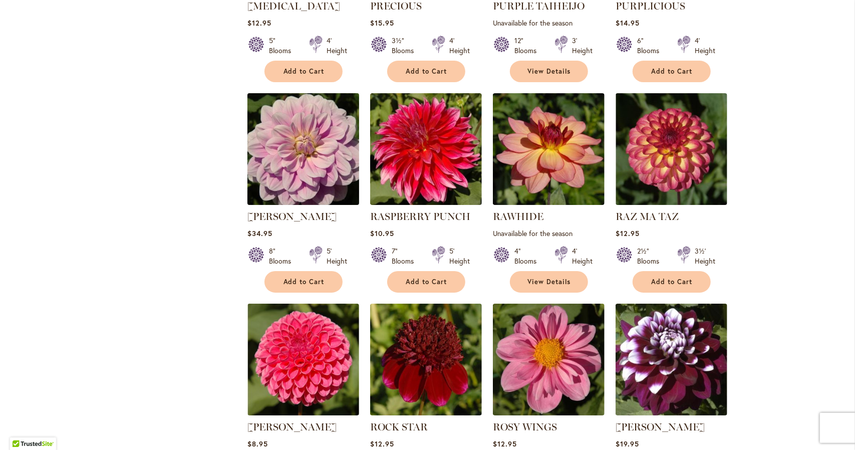
scroll to position [2541, 0]
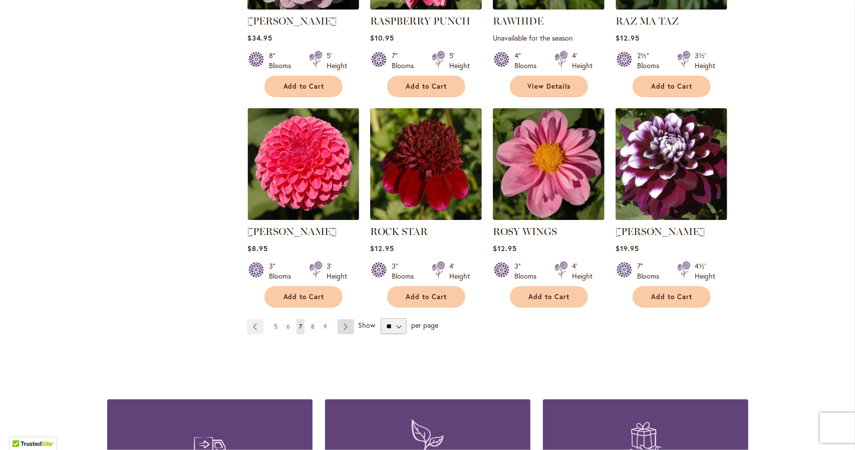
click at [342, 319] on link "Page Next" at bounding box center [346, 326] width 17 height 15
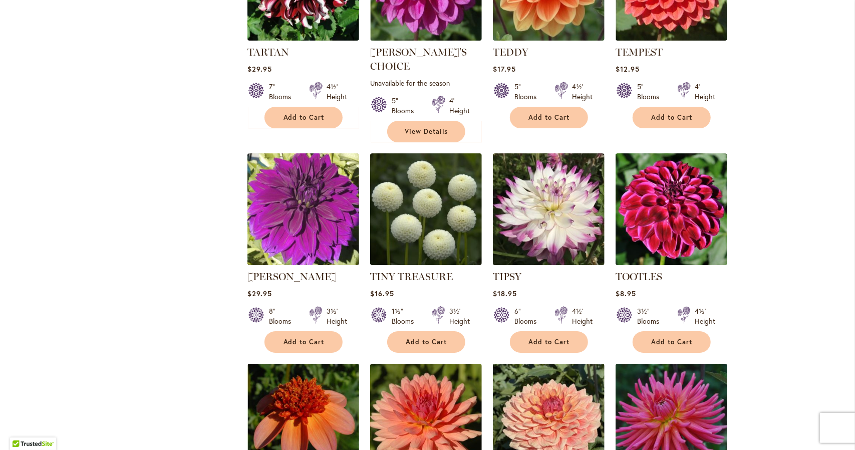
scroll to position [2243, 0]
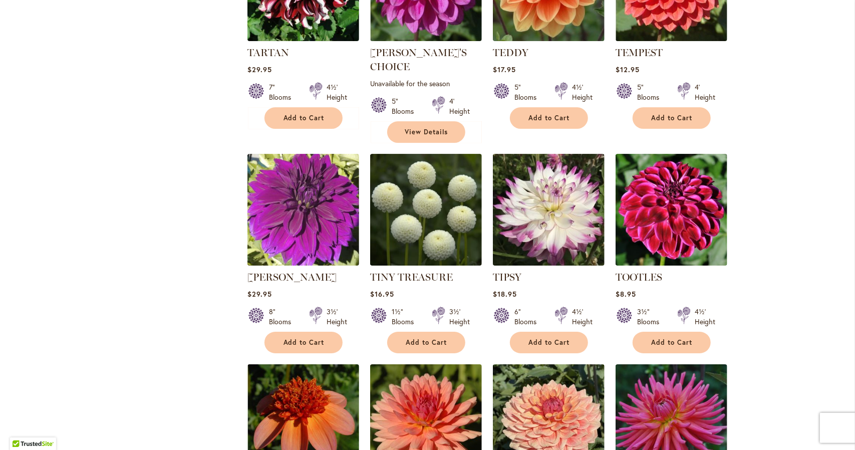
click at [445, 364] on img at bounding box center [426, 420] width 112 height 112
